Goal: Task Accomplishment & Management: Complete application form

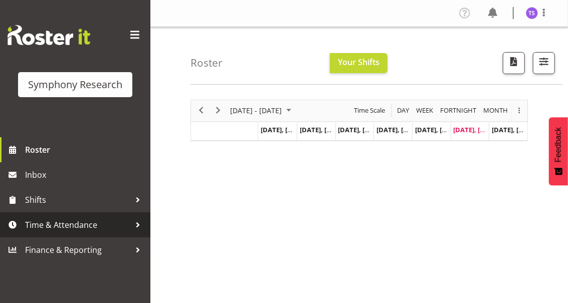
click at [77, 227] on span "Time & Attendance" at bounding box center [77, 224] width 105 height 15
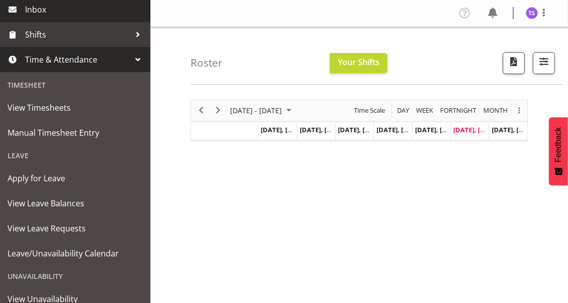
scroll to position [167, 0]
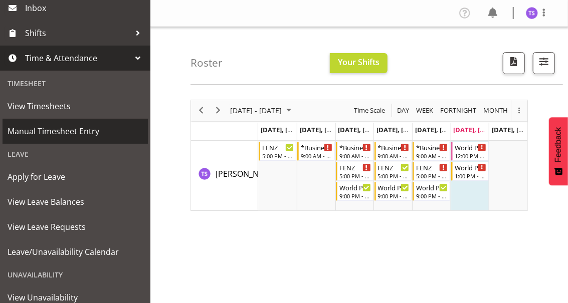
click at [67, 131] on span "Manual Timesheet Entry" at bounding box center [75, 131] width 135 height 15
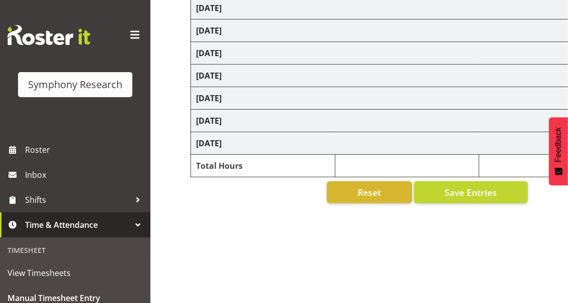
scroll to position [184, 0]
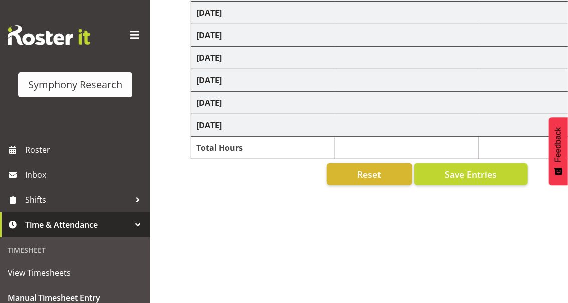
select select "32690"
select select "9636"
select select "32690"
select select "9636"
select select "47"
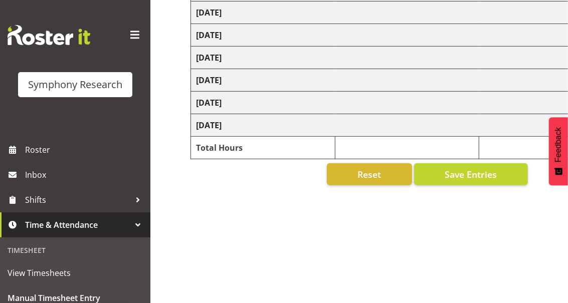
select select "32690"
select select "9636"
select select "47"
select select "32690"
select select "9636"
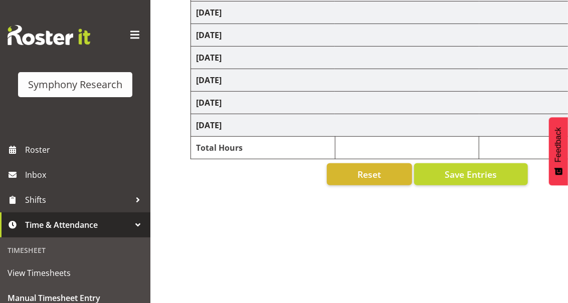
select select "47"
select select "32690"
select select "9636"
select select "47"
select select "48116"
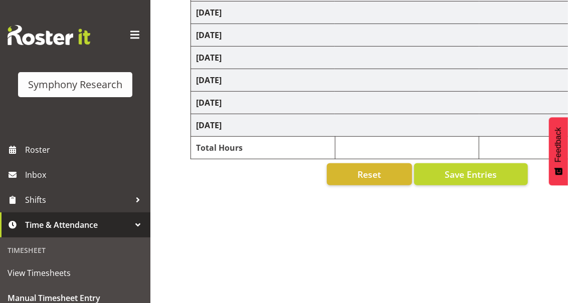
select select "10239"
select select "47"
select select "26078"
select select "10239"
select select "47"
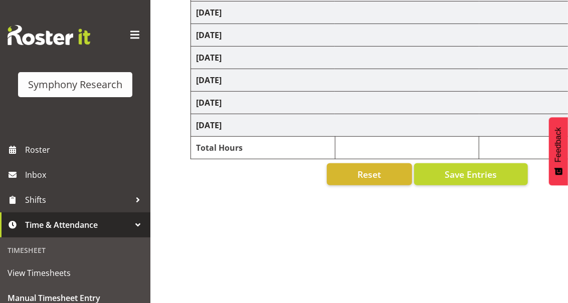
select select "13886"
select select "10239"
select select "47"
select select "26078"
select select "10239"
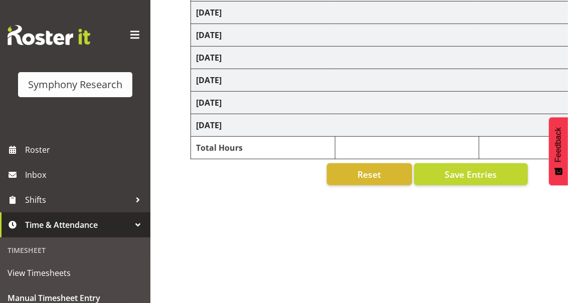
select select "47"
select select "32690"
select select "9636"
select select "47"
select select "48116"
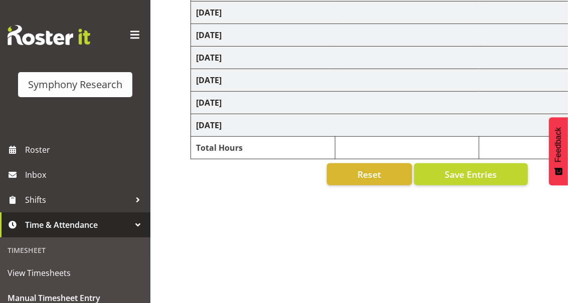
select select "9636"
select select "47"
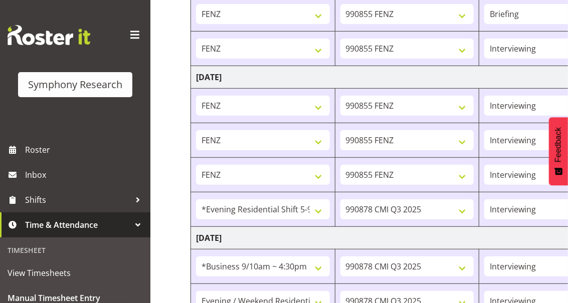
scroll to position [250, 0]
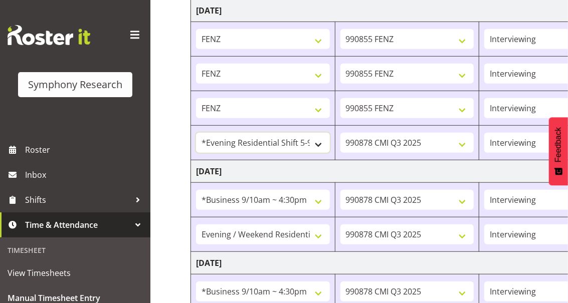
click at [316, 142] on select "!!Project Briefing (Job to be assigned) !!Weekend Residential (Roster IT Shift …" at bounding box center [263, 143] width 134 height 20
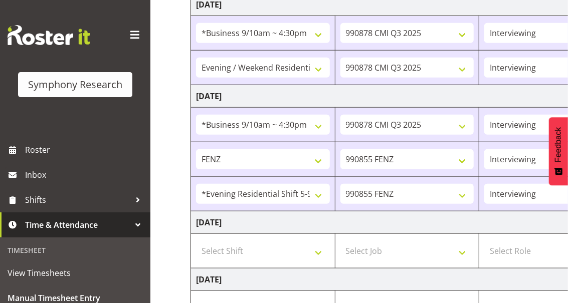
scroll to position [551, 0]
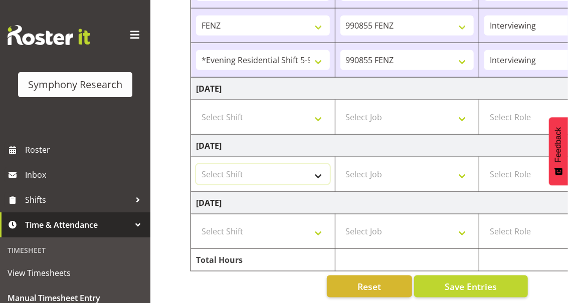
click at [318, 170] on select "Select Shift !!Project Briefing (Job to be assigned) !!Weekend Residential (Ros…" at bounding box center [263, 174] width 134 height 20
select select "12762"
click at [196, 164] on select "Select Shift !!Project Briefing (Job to be assigned) !!Weekend Residential (Ros…" at bounding box center [263, 174] width 134 height 20
click at [460, 173] on select "Select Job 550060 IF Admin 553492 World Poll Aus Wave 2 Main 2025 553493 World …" at bounding box center [407, 174] width 134 height 20
select select "10527"
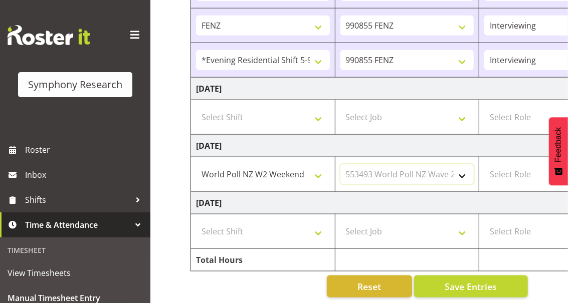
click at [340, 164] on select "Select Job 550060 IF Admin 553492 World Poll Aus Wave 2 Main 2025 553493 World …" at bounding box center [407, 174] width 134 height 20
click at [500, 171] on select "Select Role Briefing Interviewing" at bounding box center [551, 174] width 134 height 20
select select "297"
click at [484, 164] on select "Select Role Briefing Interviewing" at bounding box center [551, 174] width 134 height 20
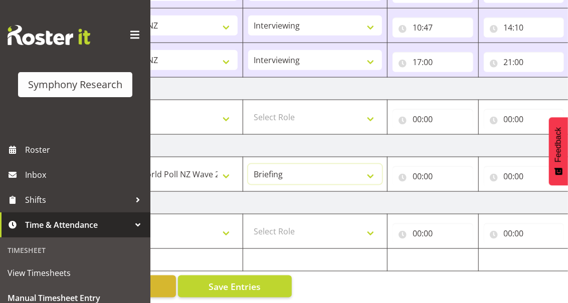
scroll to position [0, 324]
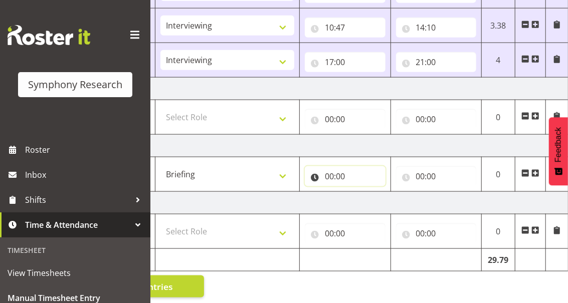
click at [331, 171] on input "00:00" at bounding box center [345, 176] width 81 height 20
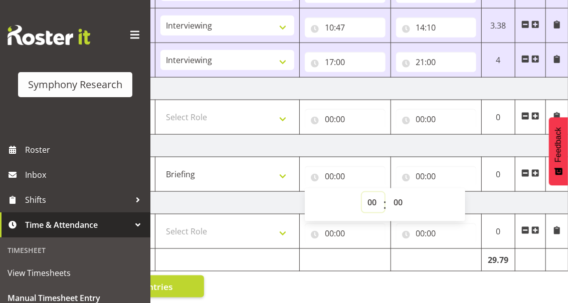
click at [370, 197] on select "00 01 02 03 04 05 06 07 08 09 10 11 12 13 14 15 16 17 18 19 20 21 22 23" at bounding box center [373, 202] width 23 height 20
select select "12"
click at [362, 192] on select "00 01 02 03 04 05 06 07 08 09 10 11 12 13 14 15 16 17 18 19 20 21 22 23" at bounding box center [373, 202] width 23 height 20
type input "12:00"
click at [398, 202] on select "00 01 02 03 04 05 06 07 08 09 10 11 12 13 14 15 16 17 18 19 20 21 22 23 24 25 2…" at bounding box center [399, 202] width 23 height 20
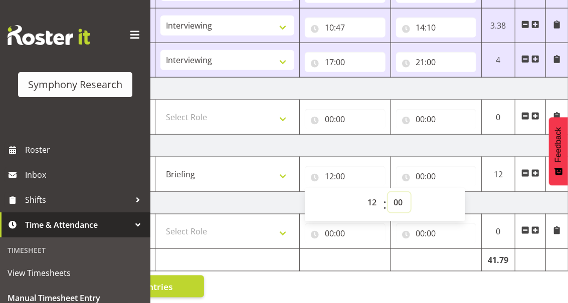
select select "10"
click at [388, 192] on select "00 01 02 03 04 05 06 07 08 09 10 11 12 13 14 15 16 17 18 19 20 21 22 23 24 25 2…" at bounding box center [399, 202] width 23 height 20
type input "12:10"
click at [423, 175] on input "00:00" at bounding box center [436, 176] width 81 height 20
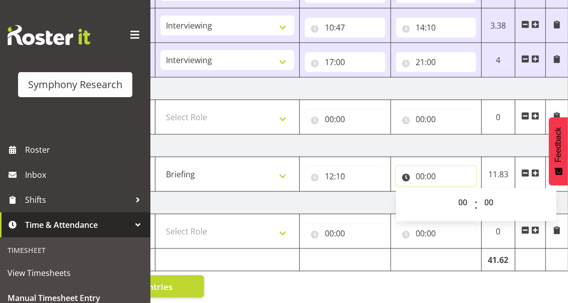
click at [419, 175] on input "00:00" at bounding box center [436, 176] width 81 height 20
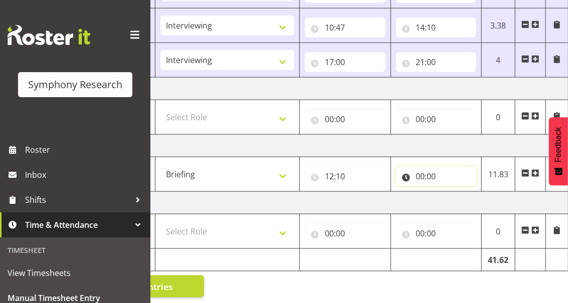
click at [419, 175] on input "00:00" at bounding box center [436, 176] width 81 height 20
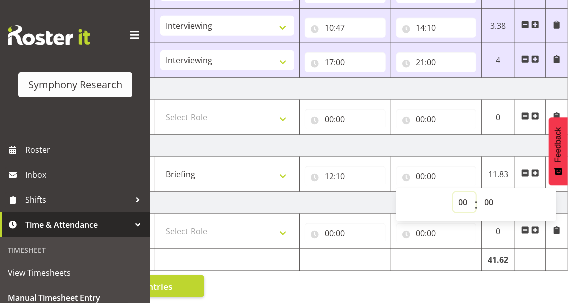
click at [461, 201] on select "00 01 02 03 04 05 06 07 08 09 10 11 12 13 14 15 16 17 18 19 20 21 22 23" at bounding box center [464, 202] width 23 height 20
select select "14"
click at [453, 192] on select "00 01 02 03 04 05 06 07 08 09 10 11 12 13 14 15 16 17 18 19 20 21 22 23" at bounding box center [464, 202] width 23 height 20
type input "14:00"
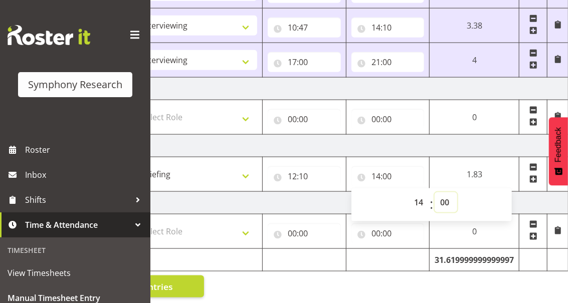
click at [442, 199] on select "00 01 02 03 04 05 06 07 08 09 10 11 12 13 14 15 16 17 18 19 20 21 22 23 24 25 2…" at bounding box center [445, 202] width 23 height 20
select select "14"
click at [457, 192] on select "00 01 02 03 04 05 06 07 08 09 10 11 12 13 14 15 16 17 18 19 20 21 22 23 24 25 2…" at bounding box center [445, 202] width 23 height 20
type input "14:14"
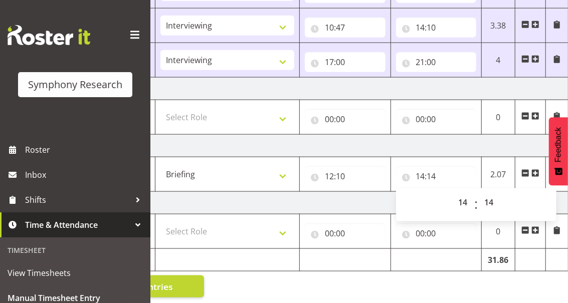
click at [534, 169] on span at bounding box center [535, 173] width 8 height 8
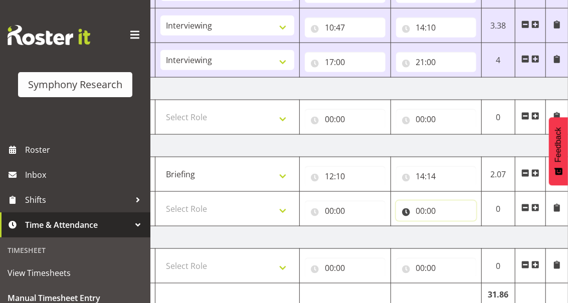
click at [420, 208] on input "00:00" at bounding box center [436, 211] width 81 height 20
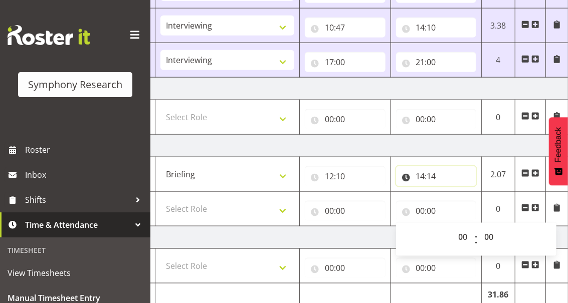
click at [419, 173] on input "14:14" at bounding box center [436, 176] width 81 height 20
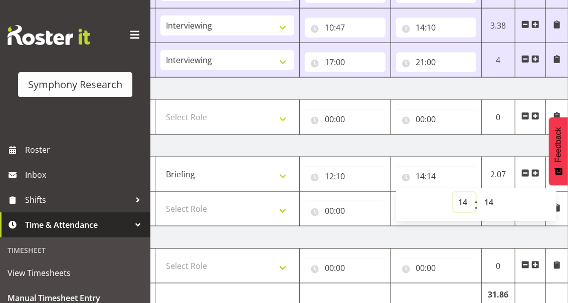
click at [462, 195] on select "00 01 02 03 04 05 06 07 08 09 10 11 12 13 14 15 16 17 18 19 20 21 22 23" at bounding box center [464, 202] width 23 height 20
select select "16"
click at [453, 192] on select "00 01 02 03 04 05 06 07 08 09 10 11 12 13 14 15 16 17 18 19 20 21 22 23" at bounding box center [464, 202] width 23 height 20
type input "16:14"
click at [466, 203] on select "00 01 02 03 04 05 06 07 08 09 10 11 12 13 14 15 16 17 18 19 20 21 22 23" at bounding box center [464, 202] width 23 height 20
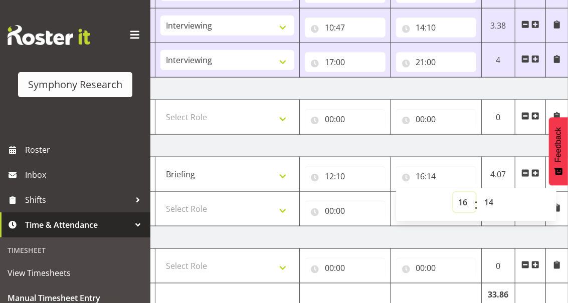
scroll to position [587, 0]
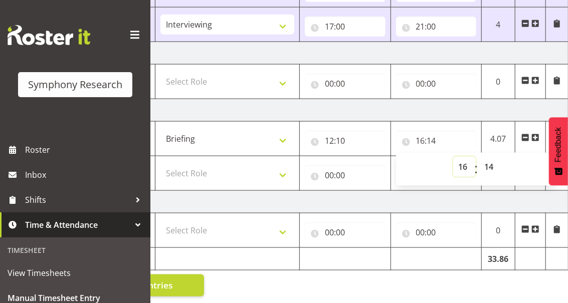
click at [464, 164] on select "00 01 02 03 04 05 06 07 08 09 10 11 12 13 14 15 16 17 18 19 20 21 22 23" at bounding box center [464, 167] width 23 height 20
select select "19"
click at [453, 157] on select "00 01 02 03 04 05 06 07 08 09 10 11 12 13 14 15 16 17 18 19 20 21 22 23" at bounding box center [464, 167] width 23 height 20
type input "19:14"
click at [489, 164] on select "00 01 02 03 04 05 06 07 08 09 10 11 12 13 14 15 16 17 18 19 20 21 22 23 24 25 2…" at bounding box center [490, 167] width 23 height 20
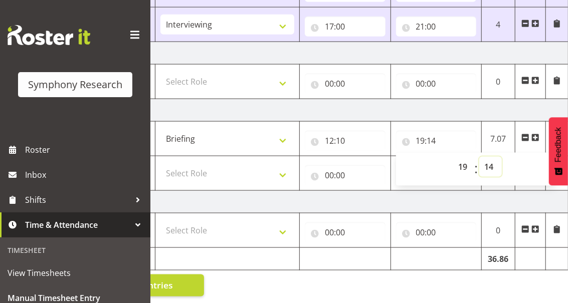
select select "0"
click at [479, 157] on select "00 01 02 03 04 05 06 07 08 09 10 11 12 13 14 15 16 17 18 19 20 21 22 23 24 25 2…" at bounding box center [490, 167] width 23 height 20
type input "19:00"
click at [328, 171] on input "00:00" at bounding box center [345, 175] width 81 height 20
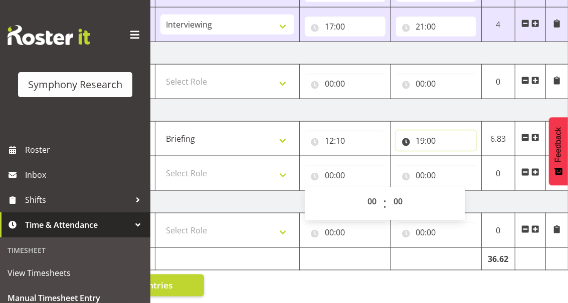
click at [420, 138] on input "19:00" at bounding box center [436, 141] width 81 height 20
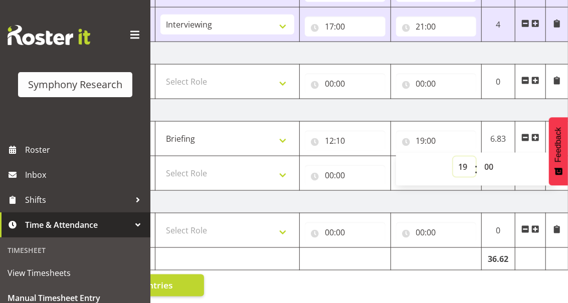
click at [460, 162] on select "00 01 02 03 04 05 06 07 08 09 10 11 12 13 14 15 16 17 18 19 20 21 22 23" at bounding box center [464, 167] width 23 height 20
select select "16"
click at [453, 157] on select "00 01 02 03 04 05 06 07 08 09 10 11 12 13 14 15 16 17 18 19 20 21 22 23" at bounding box center [464, 167] width 23 height 20
type input "16:00"
click at [489, 165] on select "00 01 02 03 04 05 06 07 08 09 10 11 12 13 14 15 16 17 18 19 20 21 22 23 24 25 2…" at bounding box center [490, 167] width 23 height 20
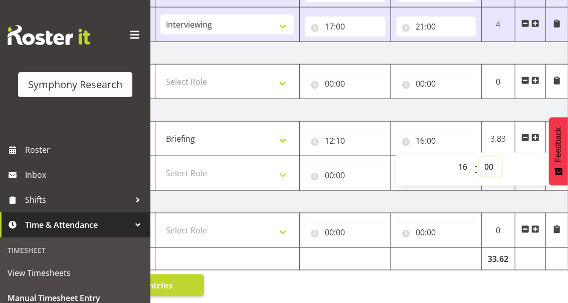
select select "14"
click at [479, 157] on select "00 01 02 03 04 05 06 07 08 09 10 11 12 13 14 15 16 17 18 19 20 21 22 23 24 25 2…" at bounding box center [490, 167] width 23 height 20
type input "16:14"
click at [533, 134] on span at bounding box center [535, 138] width 8 height 8
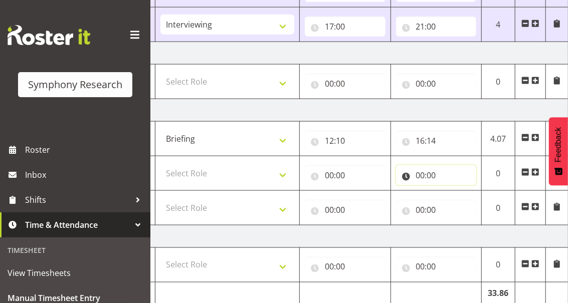
click at [414, 173] on input "00:00" at bounding box center [436, 175] width 81 height 20
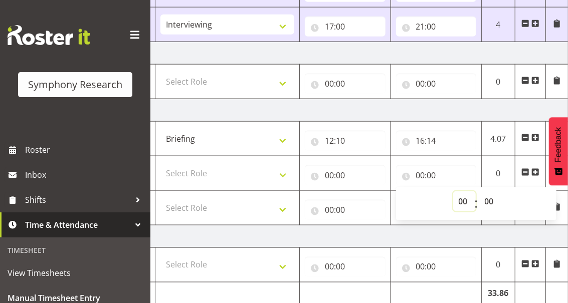
click at [458, 196] on select "00 01 02 03 04 05 06 07 08 09 10 11 12 13 14 15 16 17 18 19 20 21 22 23" at bounding box center [464, 201] width 23 height 20
select select "19"
click at [453, 191] on select "00 01 02 03 04 05 06 07 08 09 10 11 12 13 14 15 16 17 18 19 20 21 22 23" at bounding box center [464, 201] width 23 height 20
type input "19:00"
click at [330, 171] on input "00:00" at bounding box center [345, 175] width 81 height 20
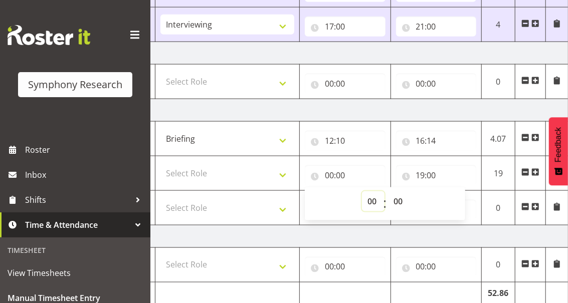
click at [369, 196] on select "00 01 02 03 04 05 06 07 08 09 10 11 12 13 14 15 16 17 18 19 20 21 22 23" at bounding box center [373, 201] width 23 height 20
select select "16"
click at [362, 191] on select "00 01 02 03 04 05 06 07 08 09 10 11 12 13 14 15 16 17 18 19 20 21 22 23" at bounding box center [373, 201] width 23 height 20
type input "16:00"
click at [395, 197] on select "00 01 02 03 04 05 06 07 08 09 10 11 12 13 14 15 16 17 18 19 20 21 22 23 24 25 2…" at bounding box center [399, 201] width 23 height 20
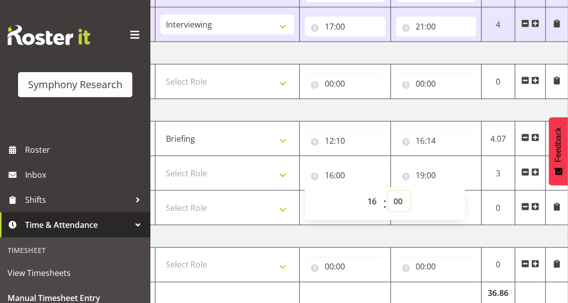
select select "14"
click at [388, 191] on select "00 01 02 03 04 05 06 07 08 09 10 11 12 13 14 15 16 17 18 19 20 21 22 23 24 25 2…" at bounding box center [399, 201] width 23 height 20
type input "16:14"
click at [282, 172] on select "Select Role Briefing Interviewing" at bounding box center [227, 173] width 134 height 20
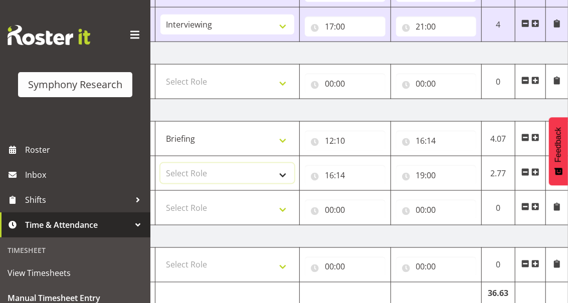
select select "47"
click at [160, 163] on select "Select Role Briefing Interviewing" at bounding box center [227, 173] width 134 height 20
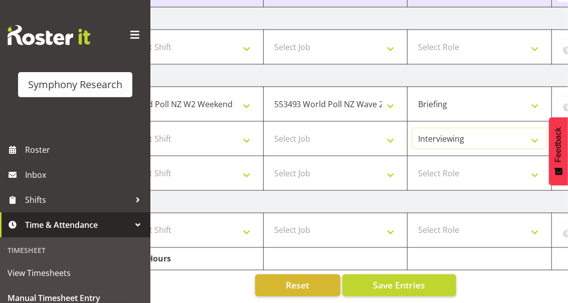
scroll to position [0, 18]
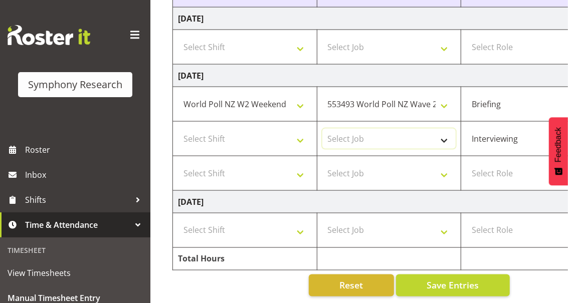
click at [442, 136] on select "Select Job 550060 IF Admin 553492 World Poll Aus Wave 2 Main 2025 553493 World …" at bounding box center [389, 139] width 134 height 20
select select "10239"
click at [322, 129] on select "Select Job 550060 IF Admin 553492 World Poll Aus Wave 2 Main 2025 553493 World …" at bounding box center [389, 139] width 134 height 20
click at [299, 138] on select "Select Shift !!Project Briefing (Job to be assigned) !!Weekend Residential (Ros…" at bounding box center [245, 139] width 134 height 20
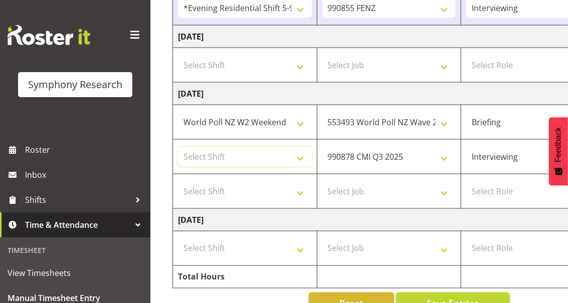
scroll to position [588, 0]
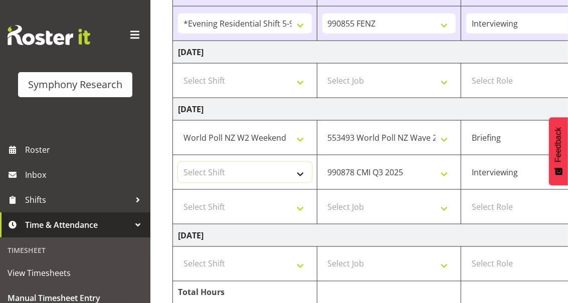
click at [297, 170] on select "Select Shift !!Project Briefing (Job to be assigned) !!Weekend Residential (Ros…" at bounding box center [245, 172] width 134 height 20
select select "13886"
click at [178, 162] on select "Select Shift !!Project Briefing (Job to be assigned) !!Weekend Residential (Ros…" at bounding box center [245, 172] width 134 height 20
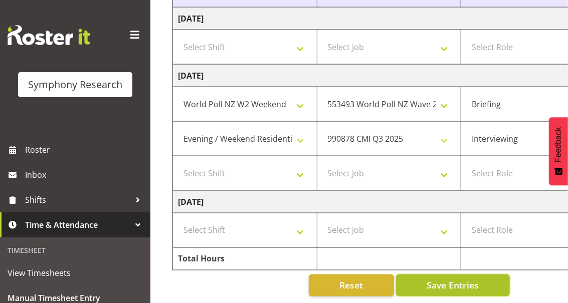
click at [475, 279] on span "Save Entries" at bounding box center [452, 285] width 52 height 13
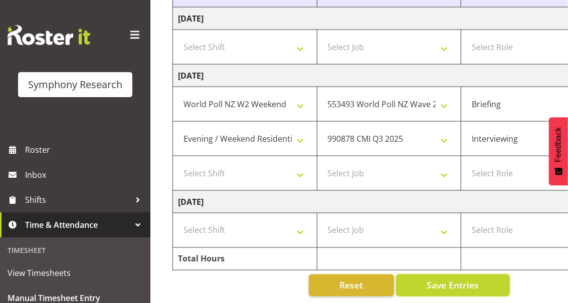
scroll to position [587, 0]
